Goal: Entertainment & Leisure: Consume media (video, audio)

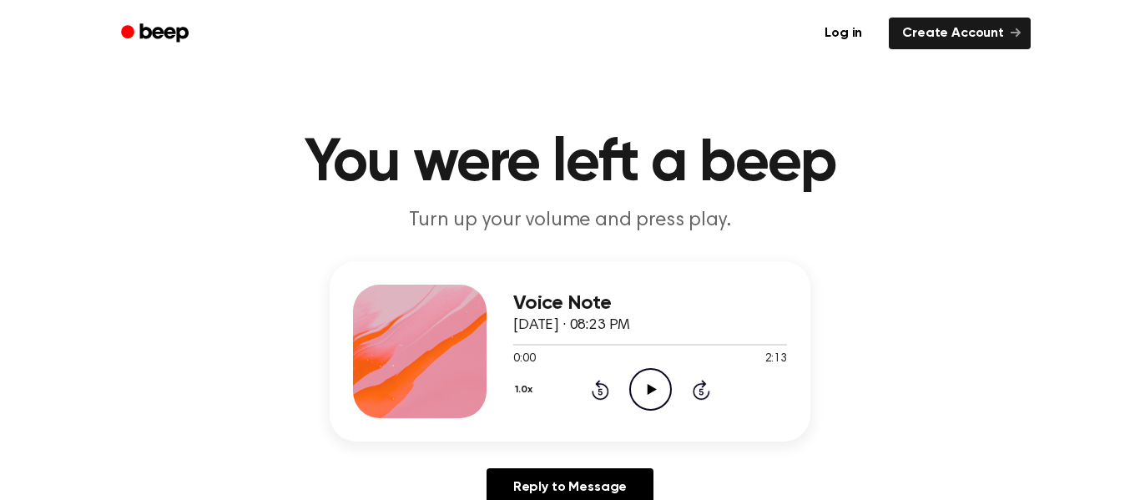
click at [634, 370] on icon "Play Audio" at bounding box center [650, 389] width 43 height 43
click at [637, 413] on div "Voice Note [DATE] · 08:23 PM 0:00 2:13 Your browser does not support the [objec…" at bounding box center [650, 352] width 274 height 134
click at [640, 392] on icon "Pause Audio" at bounding box center [650, 389] width 43 height 43
click at [652, 382] on icon "Play Audio" at bounding box center [650, 389] width 43 height 43
click at [648, 366] on div "0:03 2:13" at bounding box center [650, 360] width 274 height 18
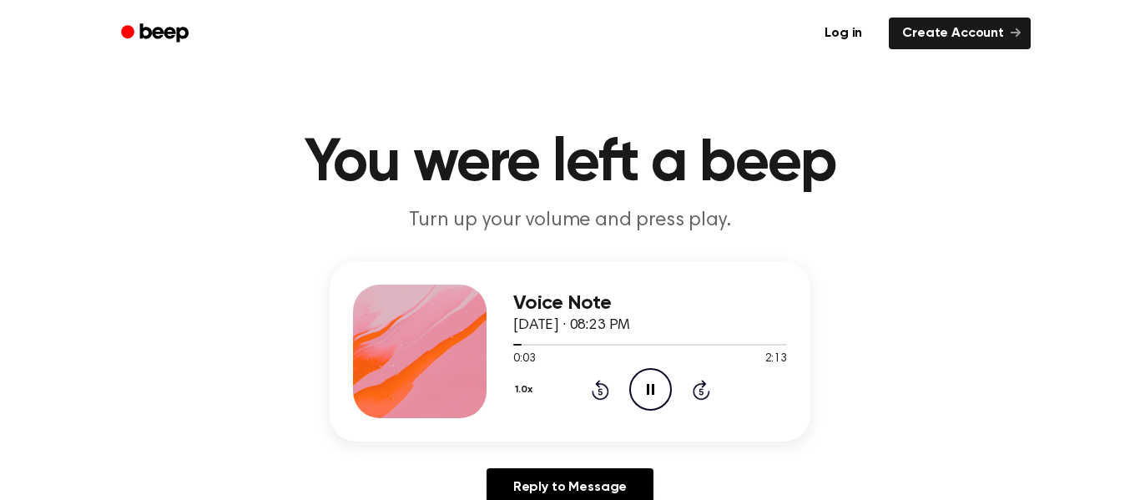
click at [647, 398] on icon "Pause Audio" at bounding box center [650, 389] width 43 height 43
click at [645, 379] on icon "Play Audio" at bounding box center [650, 389] width 43 height 43
click at [665, 407] on icon "Pause Audio" at bounding box center [650, 389] width 43 height 43
click at [649, 394] on icon at bounding box center [651, 389] width 9 height 11
click at [659, 376] on icon "Pause Audio" at bounding box center [650, 389] width 43 height 43
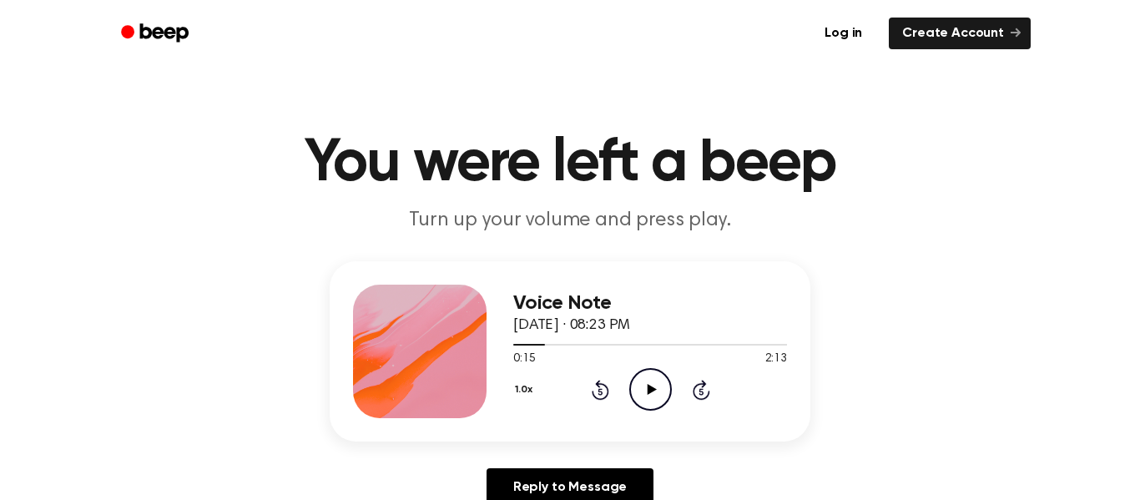
click at [649, 399] on icon "Play Audio" at bounding box center [650, 389] width 43 height 43
click at [654, 396] on icon "Pause Audio" at bounding box center [650, 389] width 43 height 43
click at [649, 399] on icon "Play Audio" at bounding box center [650, 389] width 43 height 43
